Goal: Task Accomplishment & Management: Complete application form

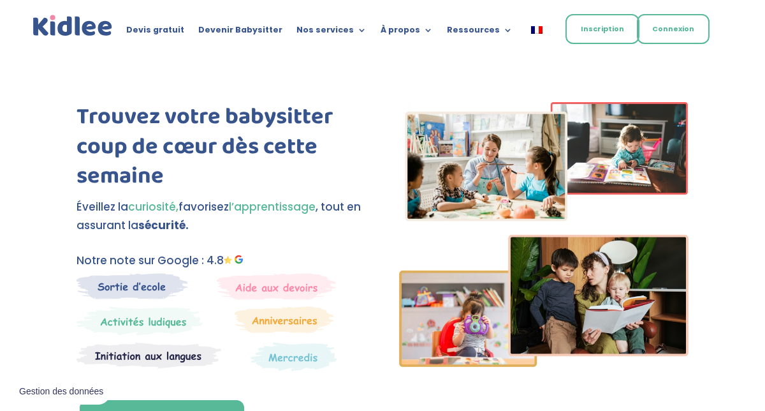
click at [588, 33] on link "Inscription" at bounding box center [602, 29] width 74 height 30
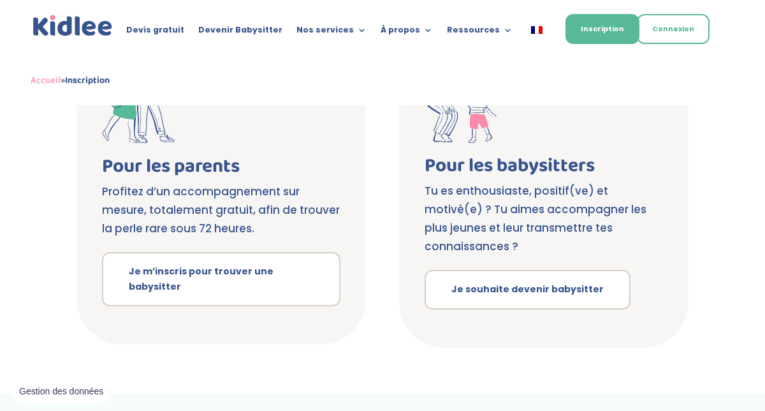
scroll to position [285, 0]
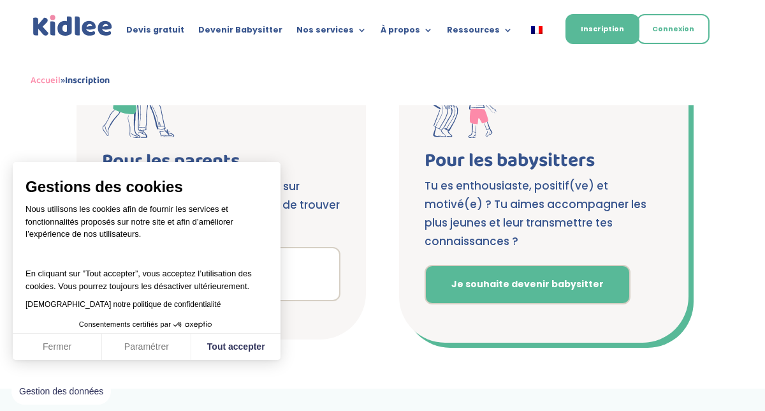
click at [470, 265] on link "Je souhaite devenir babysitter" at bounding box center [528, 285] width 206 height 40
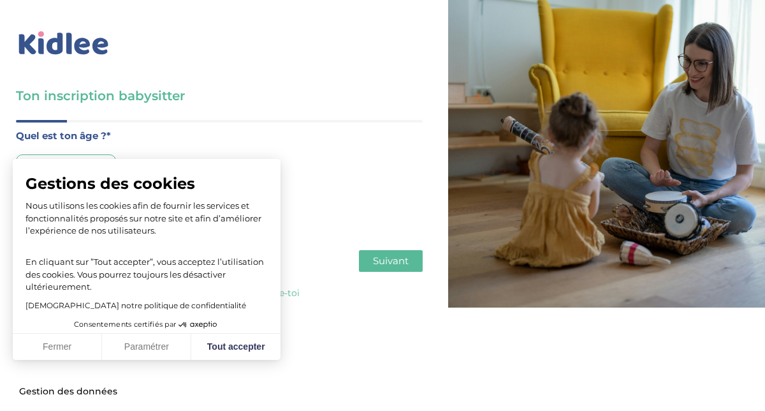
click at [75, 198] on div "Gestions des cookies Nous utilisons les cookies afin de fournir les services et…" at bounding box center [147, 241] width 242 height 140
click at [210, 347] on button "Tout accepter" at bounding box center [235, 346] width 89 height 27
checkbox input "true"
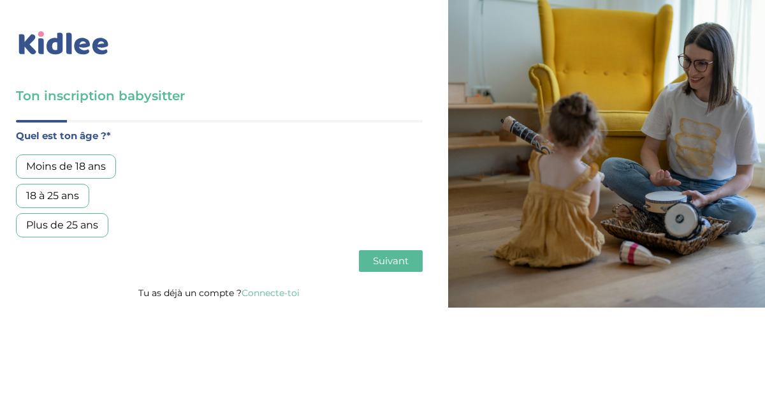
click at [61, 193] on div "18 à 25 ans" at bounding box center [52, 196] width 73 height 24
click at [370, 265] on button "Suivant" at bounding box center [391, 261] width 64 height 22
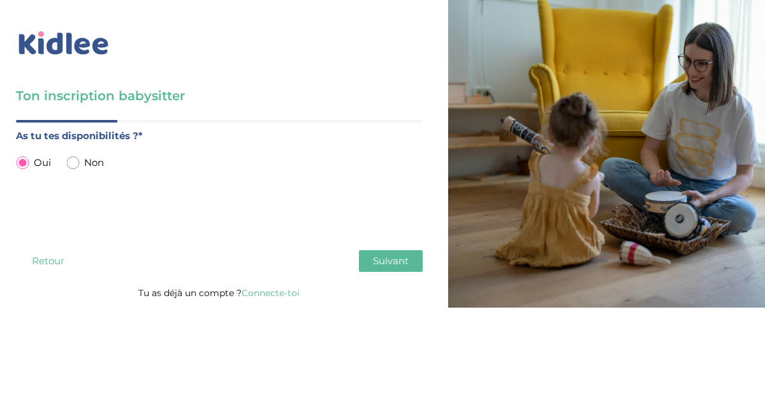
click at [370, 259] on button "Suivant" at bounding box center [391, 261] width 64 height 22
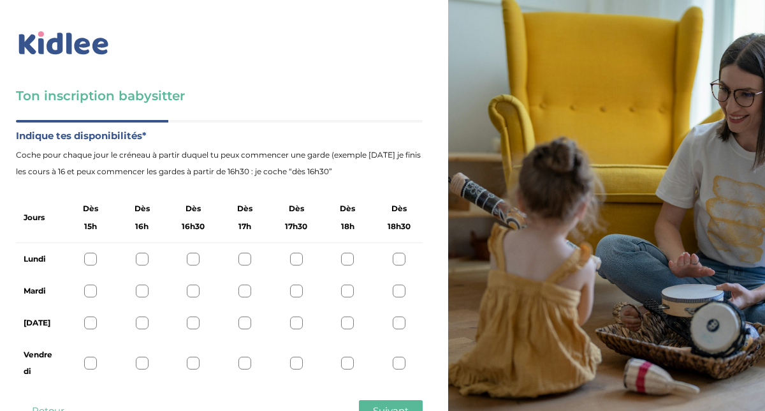
scroll to position [47, 0]
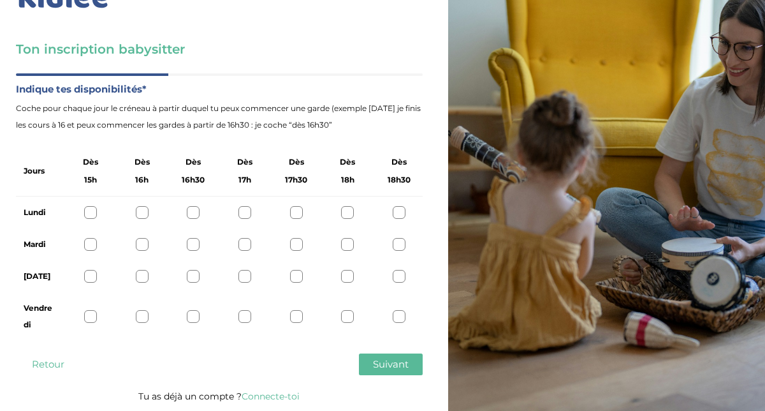
click at [92, 316] on div at bounding box center [90, 316] width 13 height 13
click at [141, 316] on div at bounding box center [142, 316] width 13 height 13
click at [90, 317] on div at bounding box center [90, 316] width 13 height 13
click at [398, 208] on div at bounding box center [399, 212] width 13 height 13
click at [295, 212] on div at bounding box center [296, 212] width 13 height 13
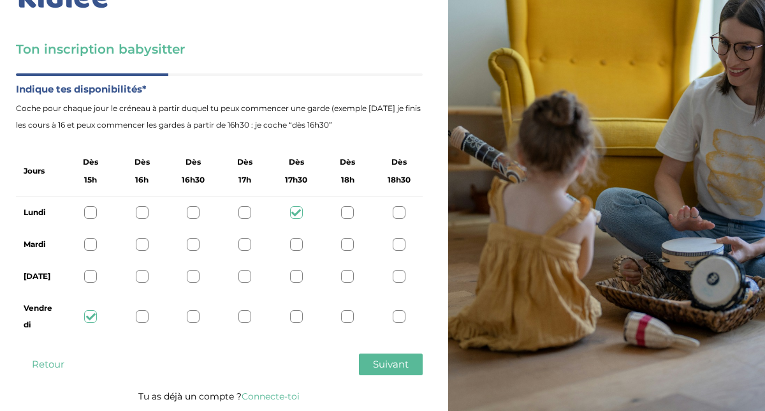
click at [298, 240] on div at bounding box center [296, 244] width 13 height 13
click at [297, 277] on div at bounding box center [296, 276] width 13 height 13
click at [405, 368] on span "Suivant" at bounding box center [391, 364] width 36 height 12
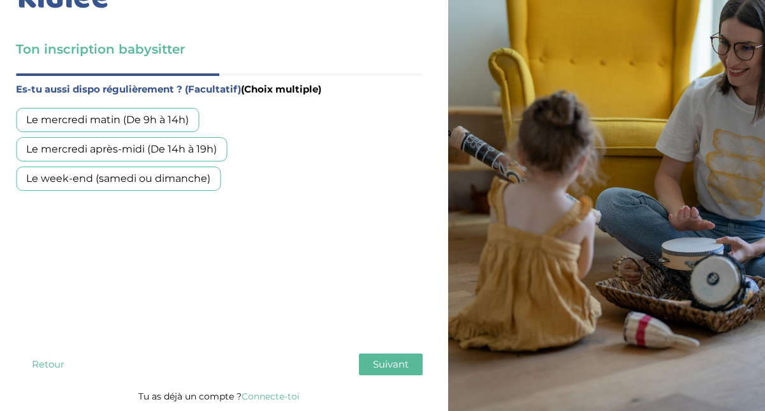
click at [179, 120] on div "Le mercredi matin (De 9h à 14h)" at bounding box center [107, 120] width 183 height 24
click at [175, 149] on div "Le mercredi après-midi (De 14h à 19h)" at bounding box center [121, 149] width 211 height 24
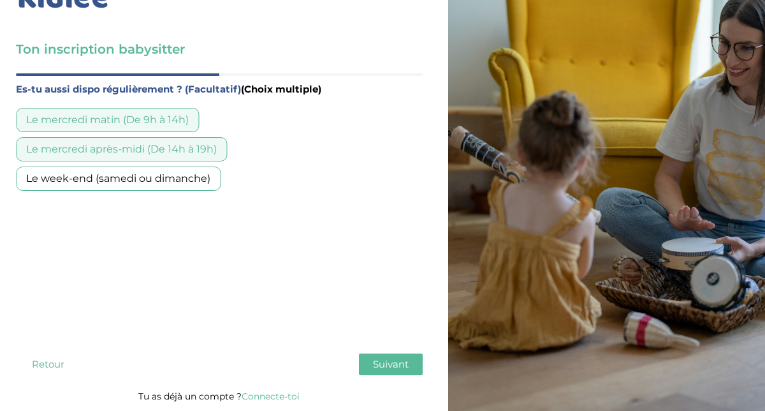
click at [172, 177] on div "Le week-end (samedi ou dimanche)" at bounding box center [118, 178] width 205 height 24
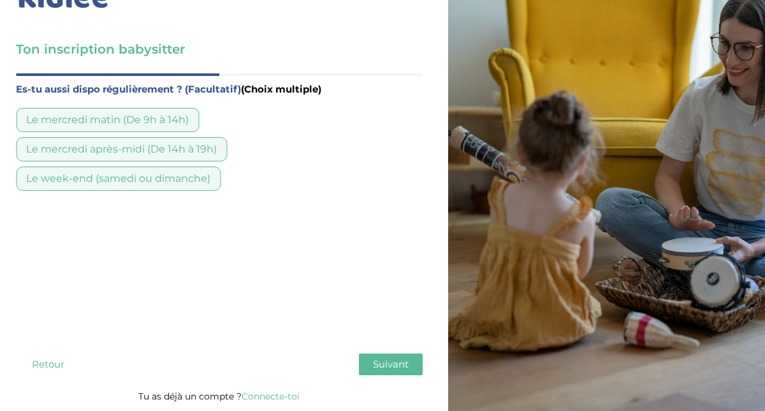
click at [375, 359] on span "Suivant" at bounding box center [391, 364] width 36 height 12
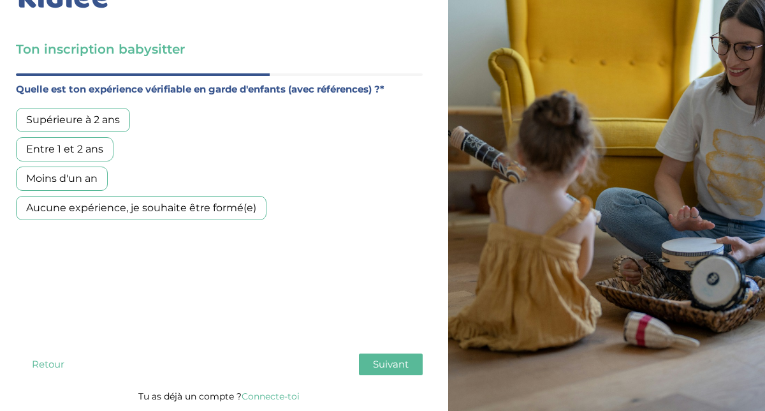
click at [109, 118] on div "Supérieure à 2 ans" at bounding box center [73, 120] width 114 height 24
click at [377, 360] on span "Suivant" at bounding box center [391, 364] width 36 height 12
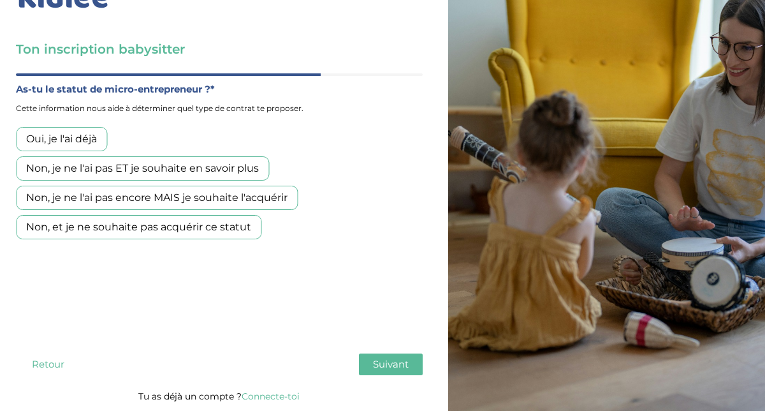
click at [170, 174] on div "Non, je ne l'ai pas ET je souhaite en savoir plus" at bounding box center [142, 168] width 253 height 24
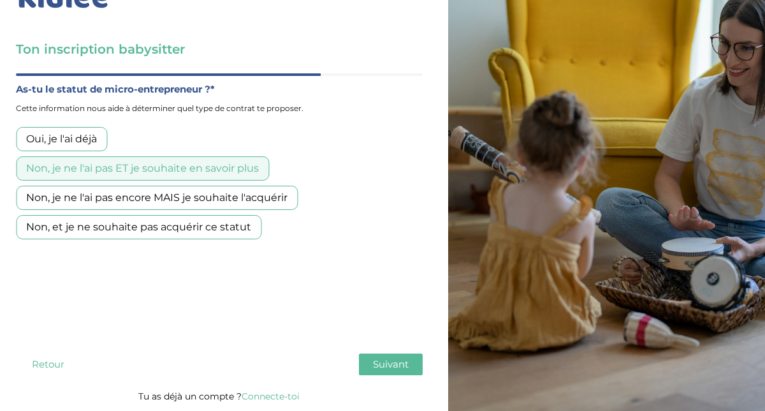
click at [381, 362] on span "Suivant" at bounding box center [391, 364] width 36 height 12
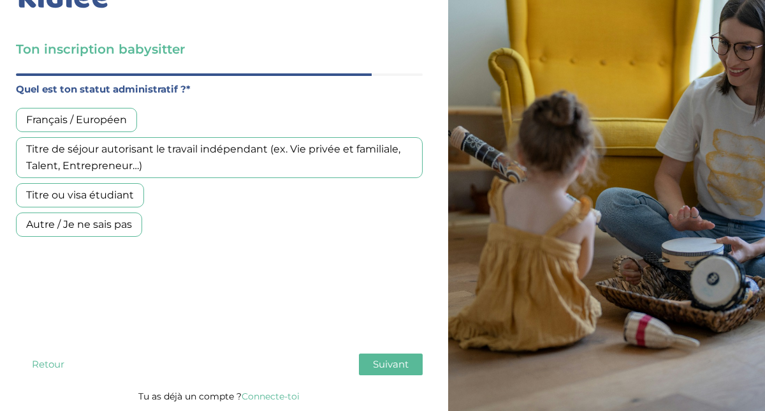
click at [112, 194] on div "Titre ou visa étudiant" at bounding box center [80, 195] width 128 height 24
click at [363, 364] on button "Suivant" at bounding box center [391, 364] width 64 height 22
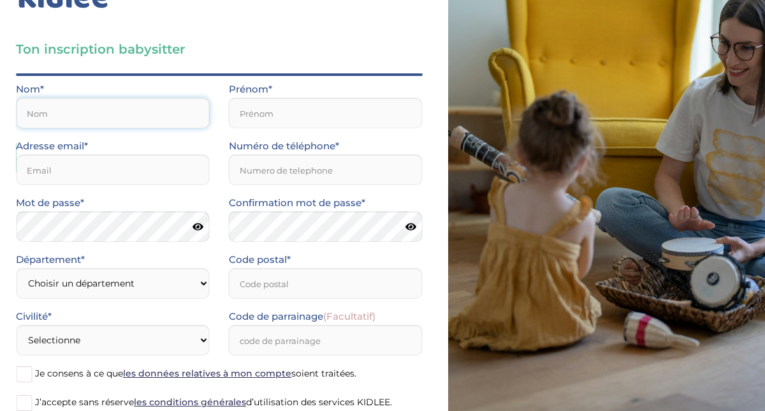
click at [117, 122] on input "text" at bounding box center [113, 113] width 194 height 31
type input "EL DORR"
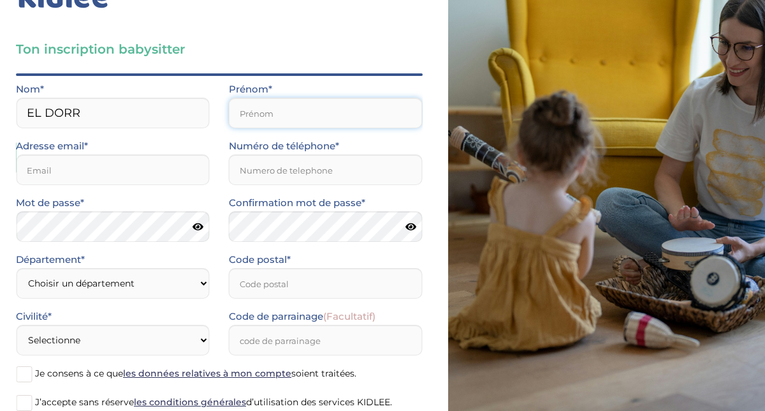
type input "MOHAMAD"
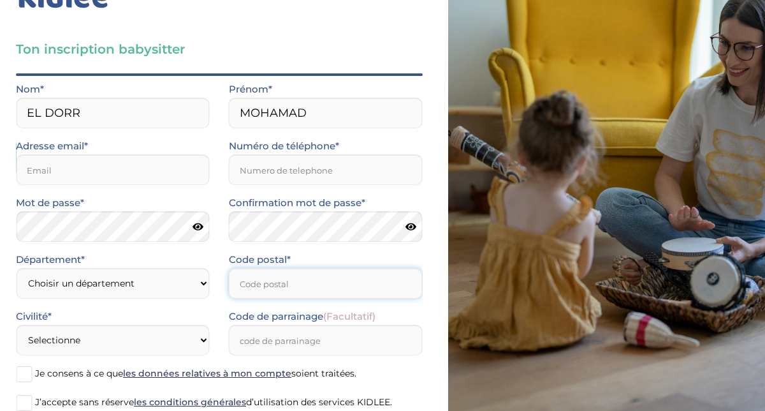
type input "75015"
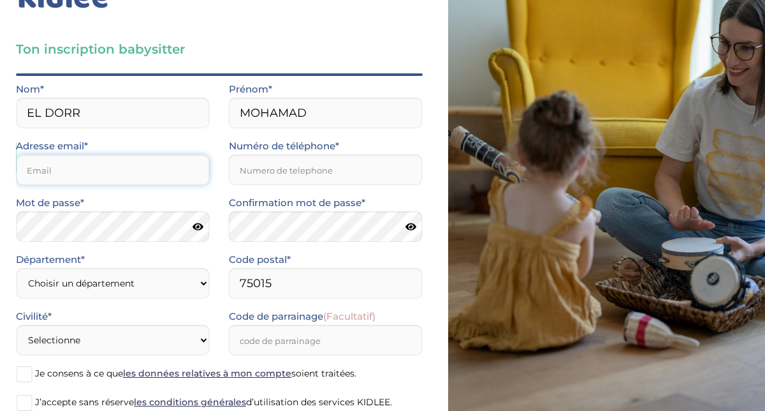
click at [150, 170] on input "email" at bounding box center [113, 169] width 194 height 31
type input "eldorrm92@gmail.com"
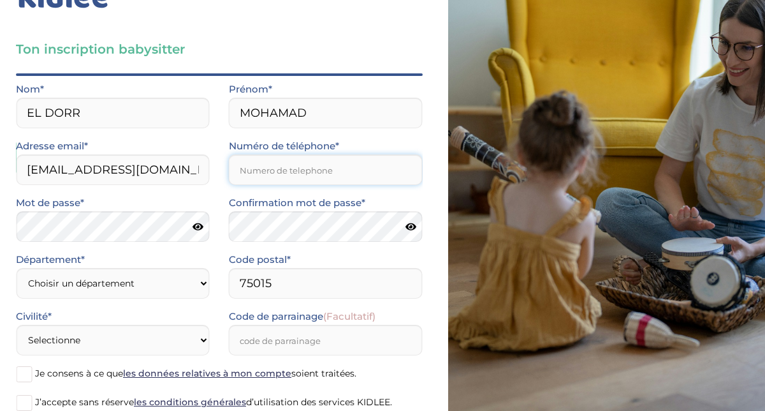
click at [239, 173] on input "Numéro de téléphone*" at bounding box center [326, 169] width 194 height 31
type input "0615512323"
click at [193, 228] on icon at bounding box center [198, 227] width 11 height 10
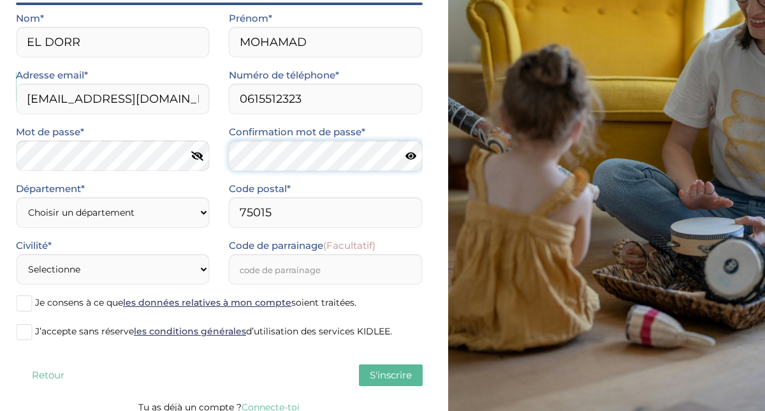
scroll to position [121, 0]
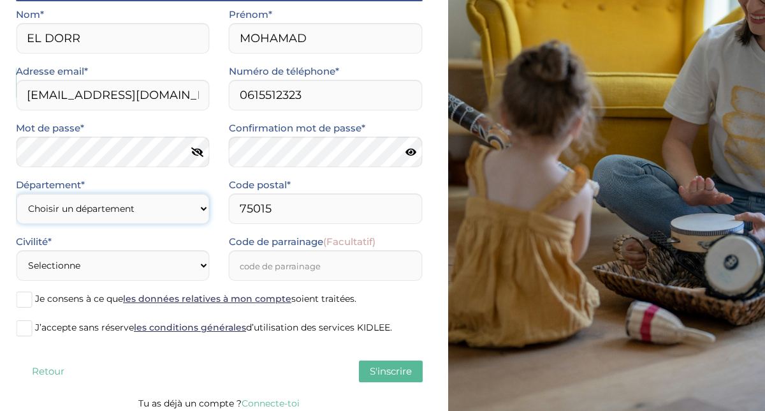
click at [188, 201] on select "Choisir un département Paris (75) Hauts-de-Seine (92) Yvelines (78) Val-de-Marn…" at bounding box center [113, 208] width 194 height 31
select select "75"
click at [16, 193] on select "Choisir un département Paris (75) Hauts-de-Seine (92) Yvelines (78) Val-de-Marn…" at bounding box center [113, 208] width 194 height 31
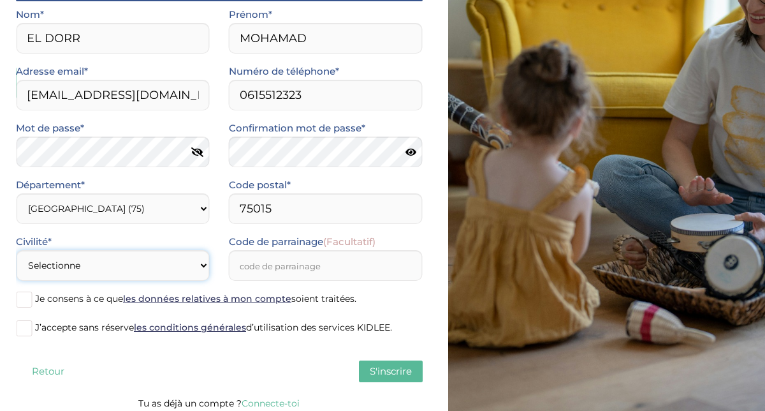
click at [160, 266] on select "Selectionne Mr Mme" at bounding box center [113, 265] width 194 height 31
select select "0"
click at [16, 250] on select "Selectionne Mr Mme" at bounding box center [113, 265] width 194 height 31
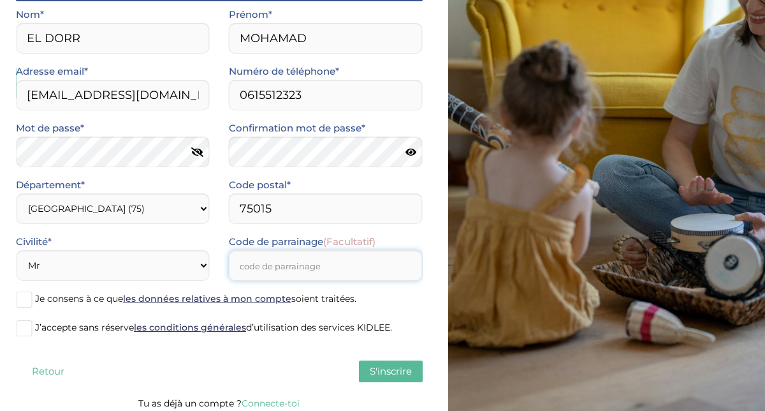
click at [259, 258] on input "Code de parrainage (Facultatif)" at bounding box center [326, 265] width 194 height 31
drag, startPoint x: 232, startPoint y: 241, endPoint x: 324, endPoint y: 243, distance: 91.8
click at [324, 243] on label "Code de parrainage (Facultatif)" at bounding box center [302, 241] width 147 height 17
copy label "ode de parrainage"
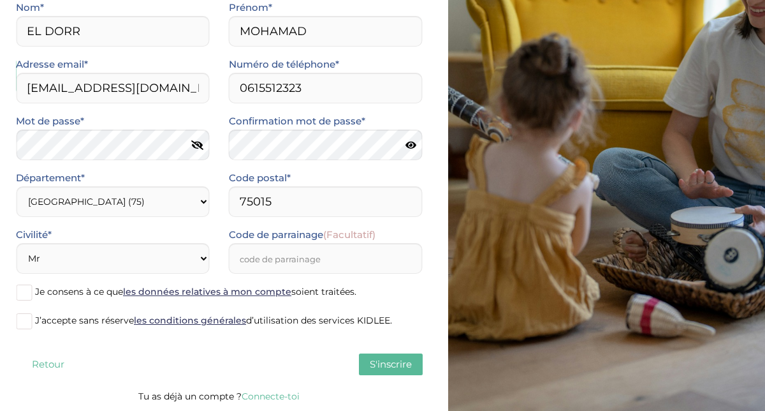
click at [29, 298] on span at bounding box center [24, 292] width 16 height 16
click at [0, 0] on input "Je consens à ce que les données relatives à mon compte soient traitées." at bounding box center [0, 0] width 0 height 0
click at [26, 316] on span at bounding box center [24, 321] width 16 height 16
click at [0, 0] on input "J’accepte sans réserve les conditions générales d’utilisation des services KIDL…" at bounding box center [0, 0] width 0 height 0
click at [383, 367] on span "S'inscrire" at bounding box center [391, 364] width 42 height 12
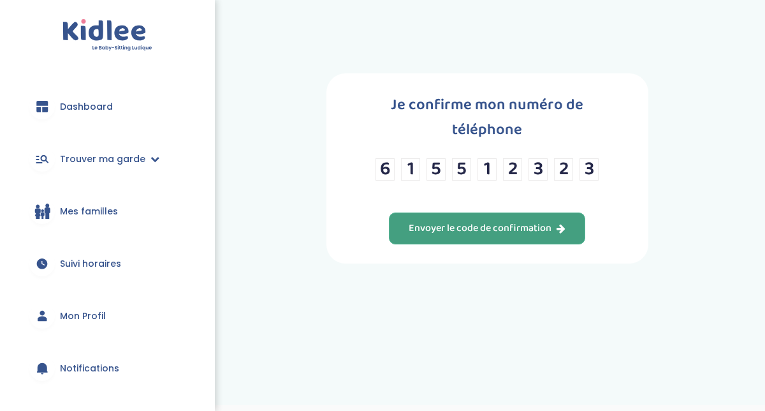
click at [557, 224] on icon "button" at bounding box center [561, 228] width 9 height 10
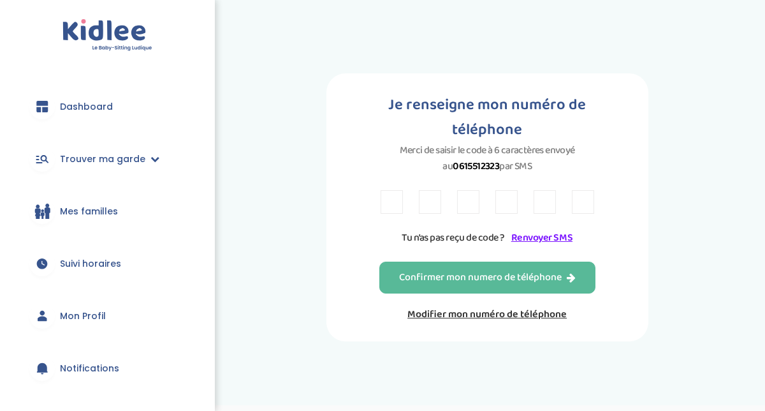
click at [394, 208] on input "text" at bounding box center [392, 202] width 22 height 24
paste input "9"
type input "9"
paste input "9"
type input "9"
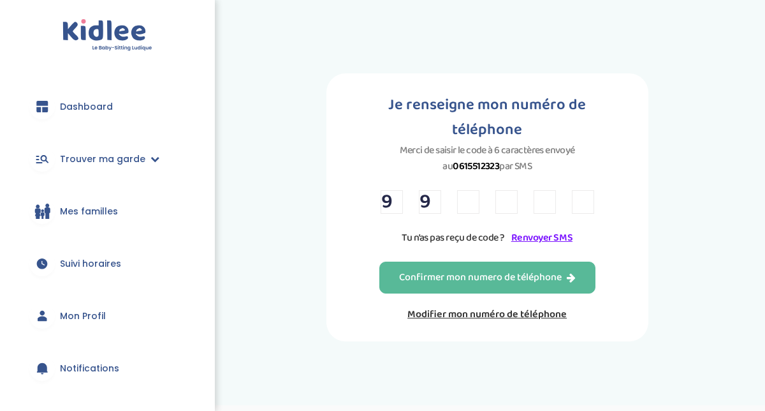
paste input "9"
type input "9"
paste input "9"
type input "9"
paste input "9"
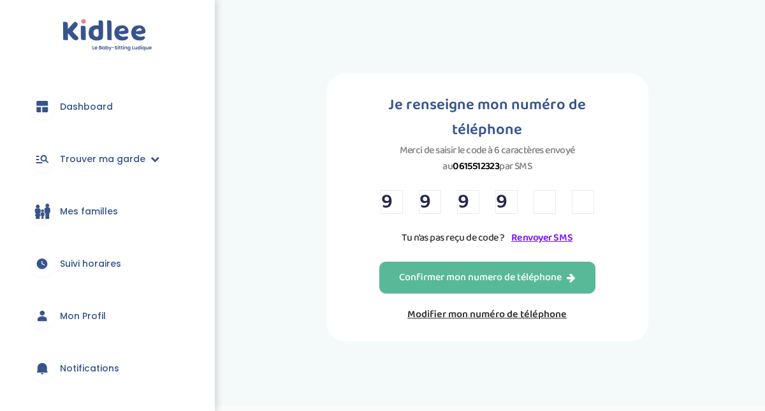
type input "9"
paste input "9"
type input "9"
type input "3"
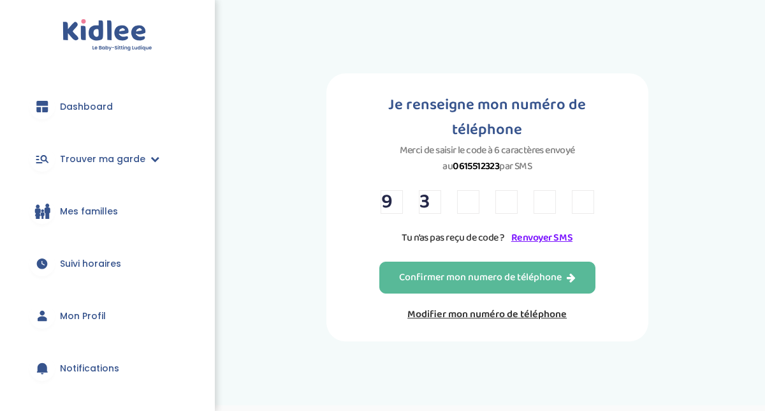
type input "3"
type input "A"
type input "Y"
type input "N"
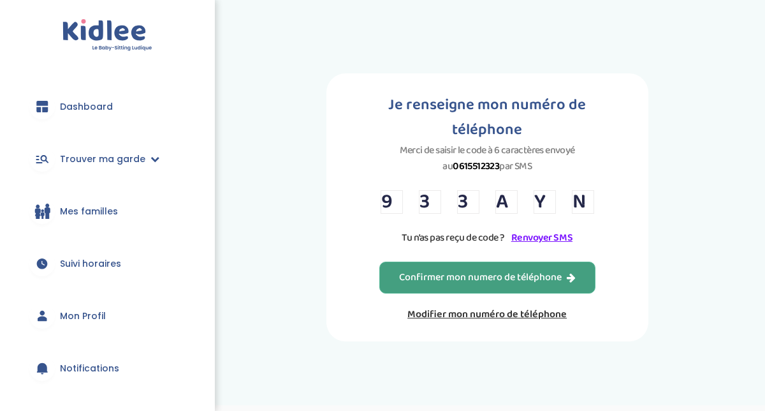
click at [428, 281] on div "Confirmer mon numero de téléphone" at bounding box center [487, 277] width 177 height 15
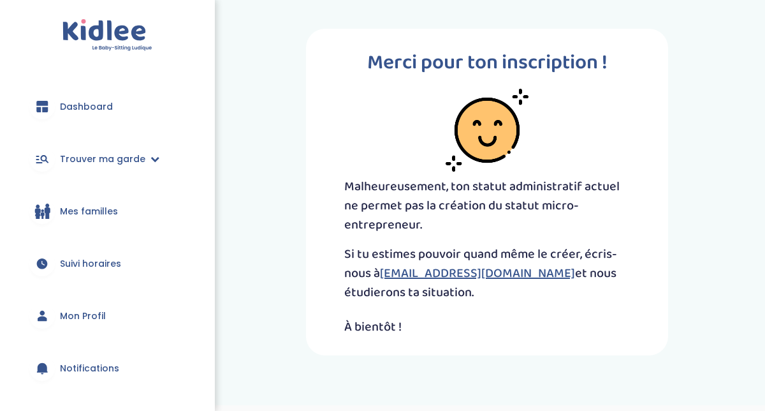
click at [108, 111] on span "Dashboard" at bounding box center [86, 106] width 53 height 13
click at [98, 156] on span "Trouver ma garde" at bounding box center [102, 158] width 85 height 13
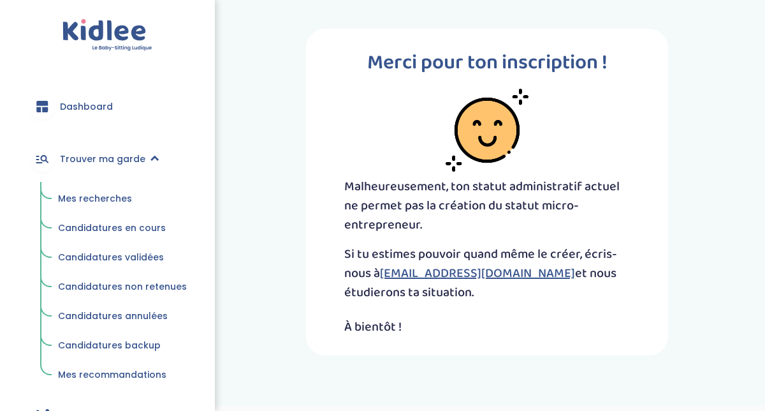
click at [112, 195] on span "Mes recherches" at bounding box center [95, 198] width 74 height 13
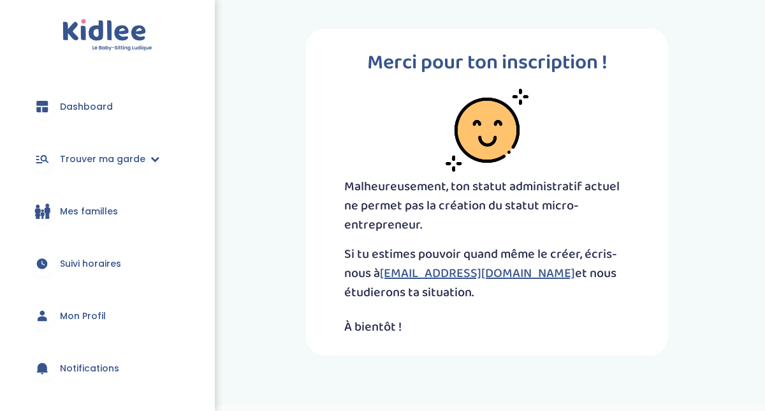
scroll to position [36, 0]
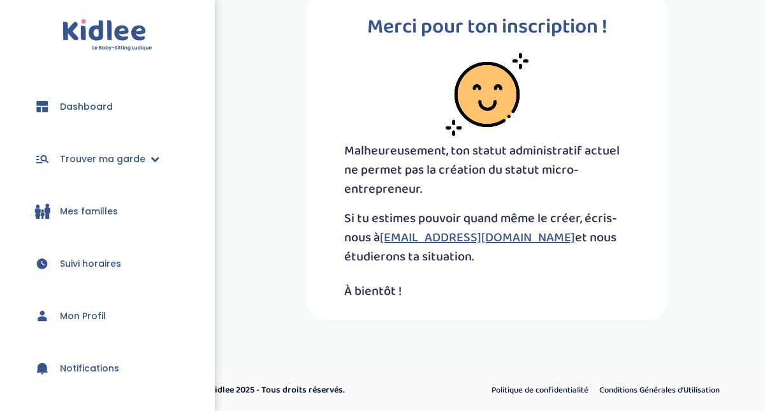
click at [99, 207] on span "Mes familles" at bounding box center [89, 211] width 58 height 13
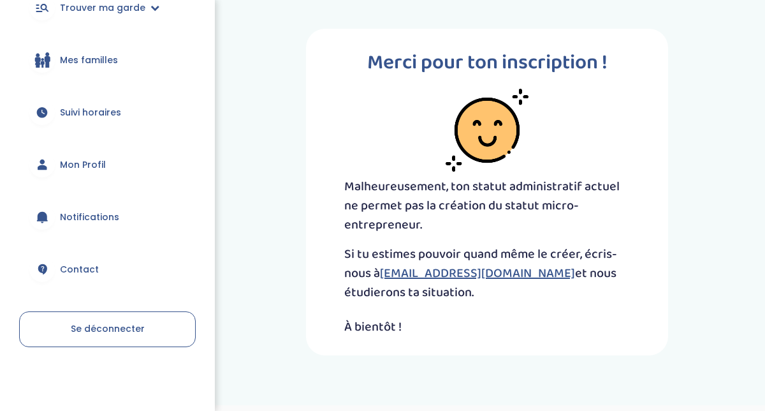
scroll to position [115, 0]
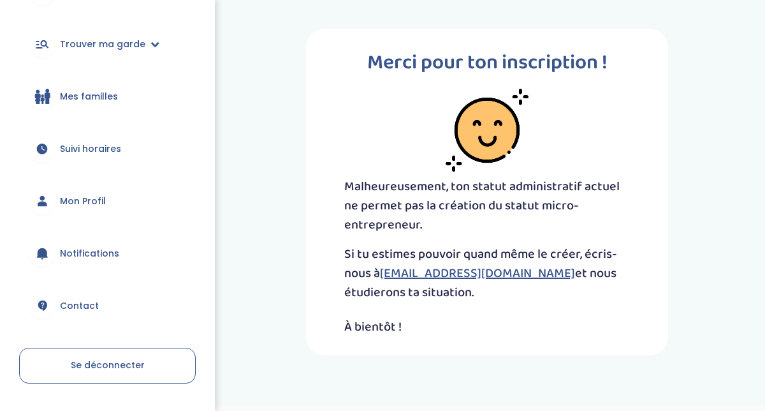
click at [93, 147] on span "Suivi horaires" at bounding box center [90, 148] width 61 height 13
